Goal: Task Accomplishment & Management: Manage account settings

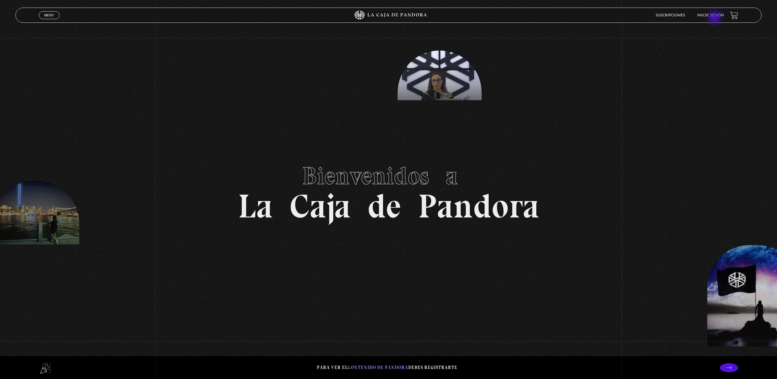
click at [715, 18] on li "Inicie sesión" at bounding box center [710, 15] width 27 height 9
click at [715, 15] on link "Inicie sesión" at bounding box center [710, 16] width 27 height 4
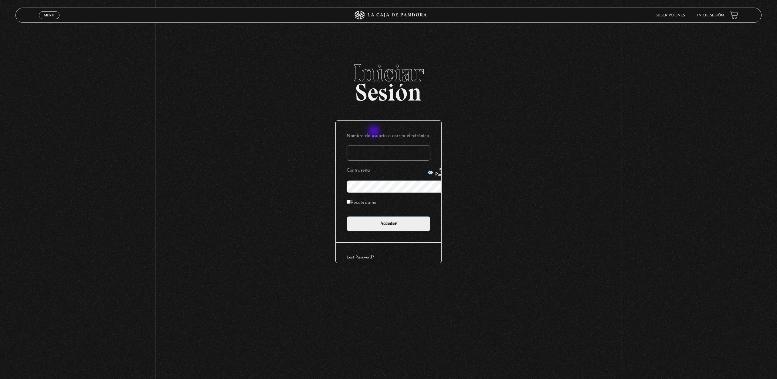
click at [374, 145] on input "Nombre de usuario o correo electrónico" at bounding box center [389, 152] width 84 height 15
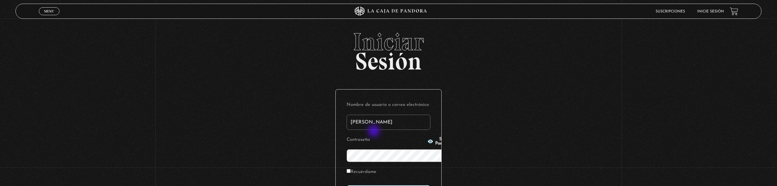
type input "[PERSON_NAME]"
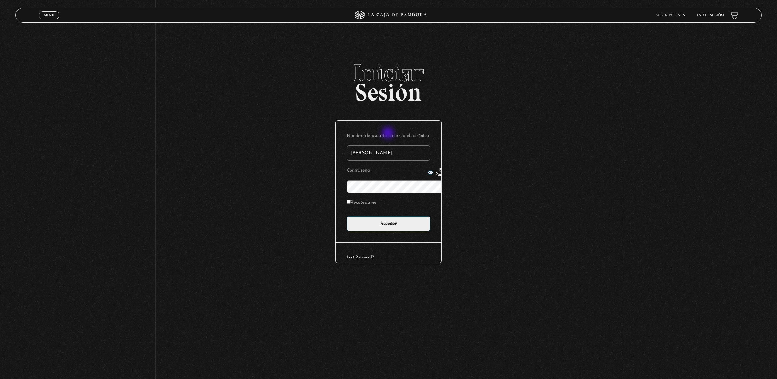
click at [388, 145] on input "[PERSON_NAME]" at bounding box center [389, 152] width 84 height 15
